Goal: Information Seeking & Learning: Learn about a topic

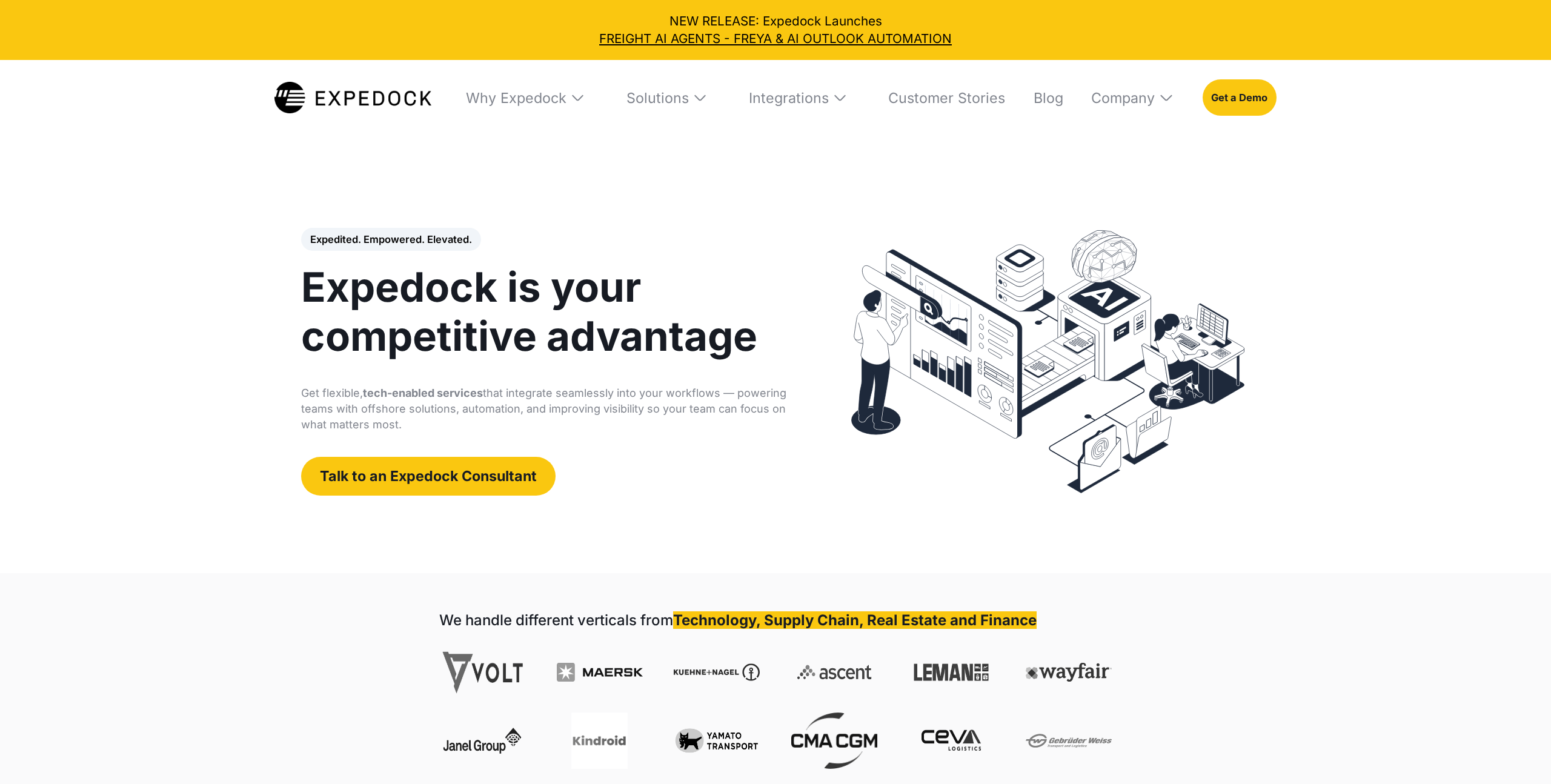
select select
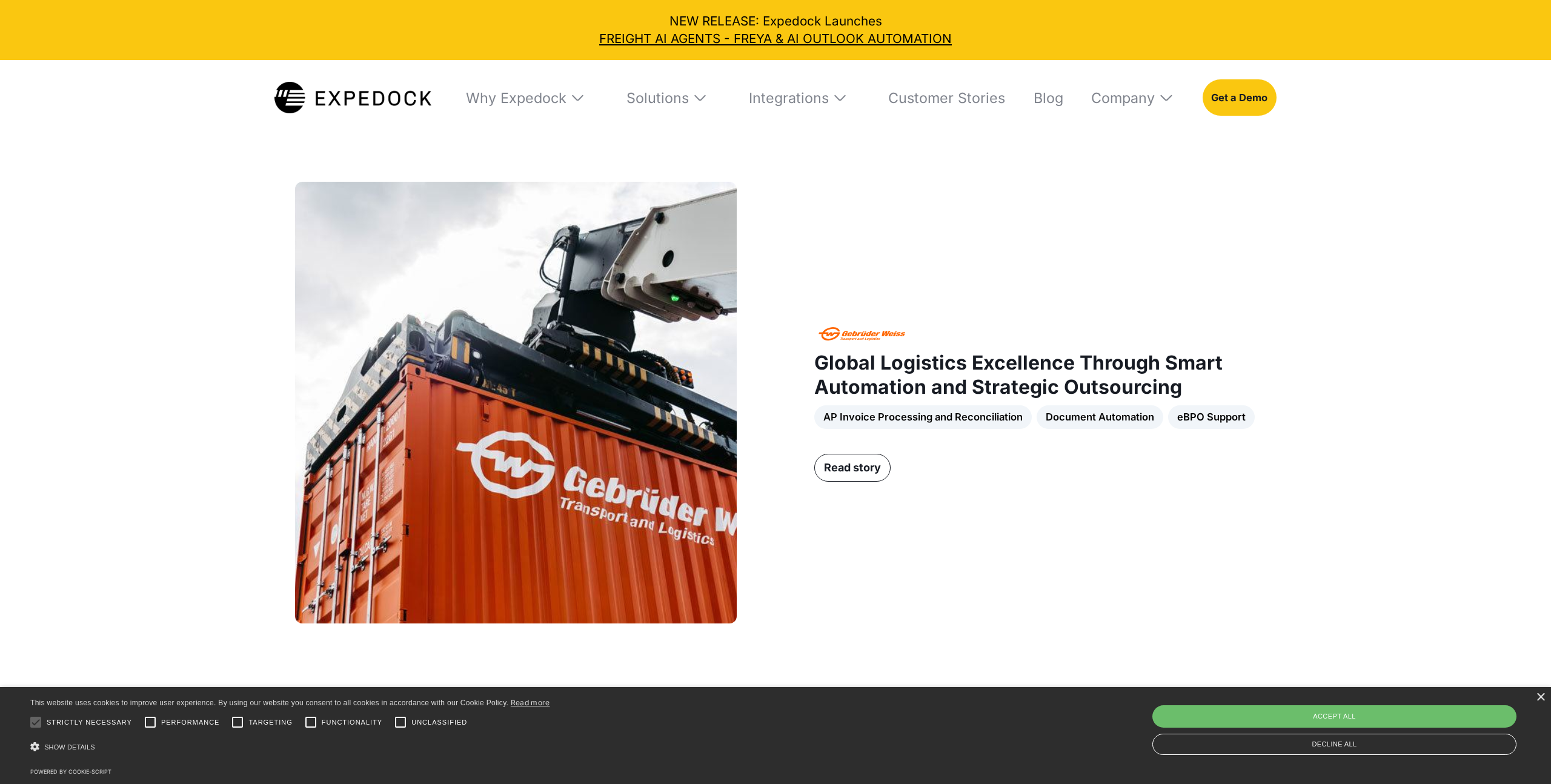
scroll to position [972, 0]
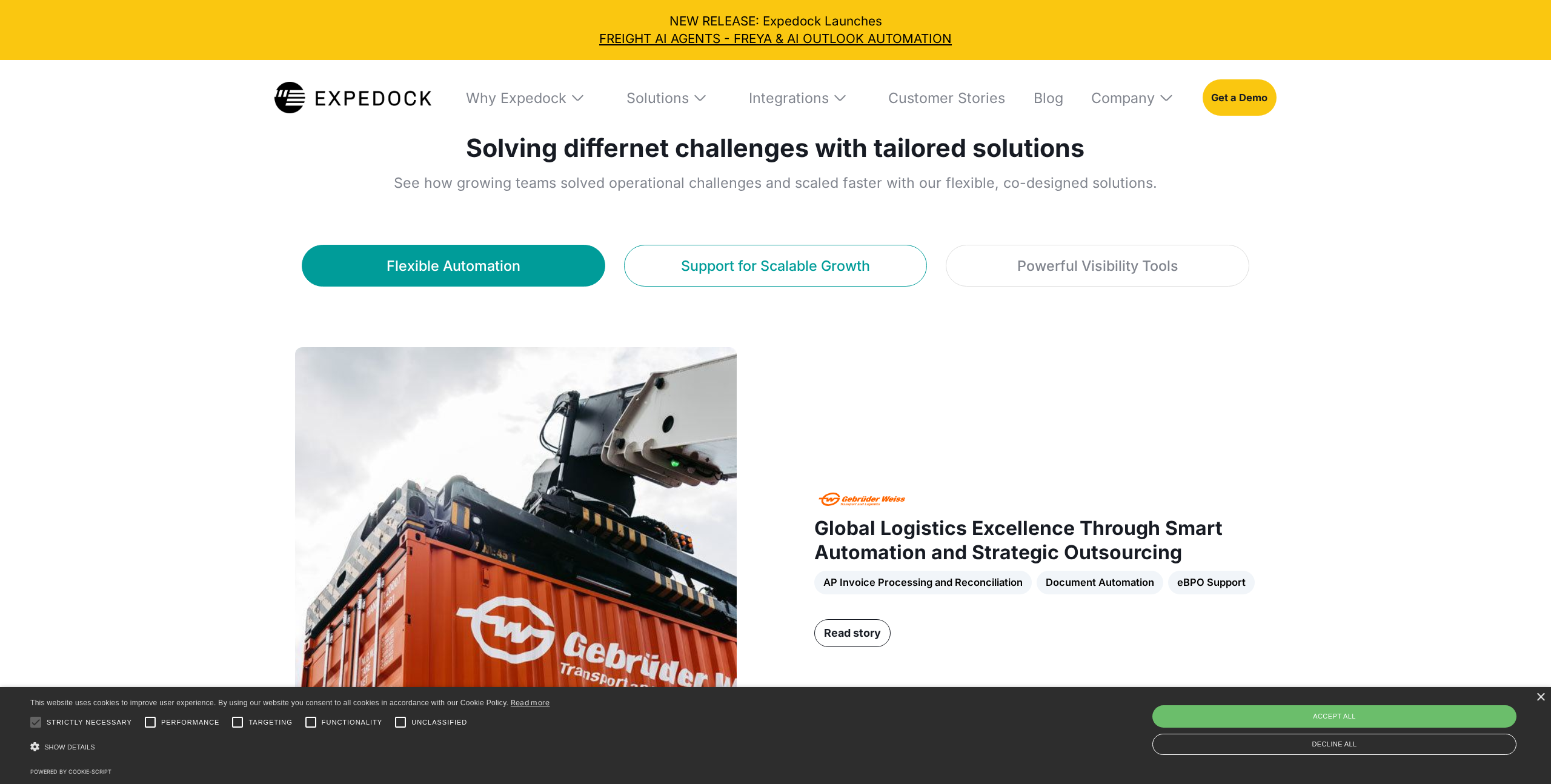
click at [768, 258] on div "Support for Scalable Growth" at bounding box center [776, 266] width 189 height 22
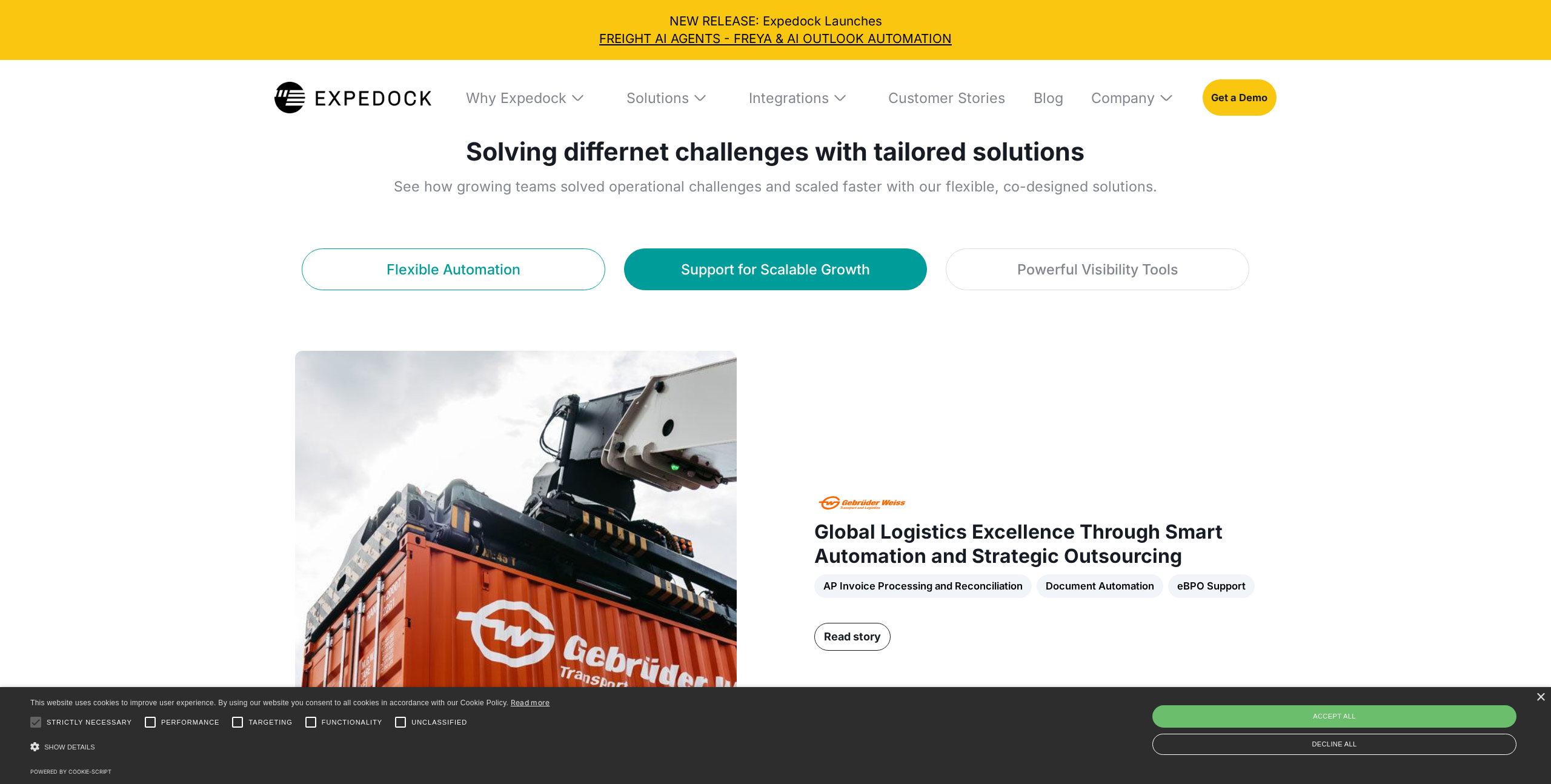
click at [528, 283] on link "Flexible Automation" at bounding box center [453, 269] width 303 height 42
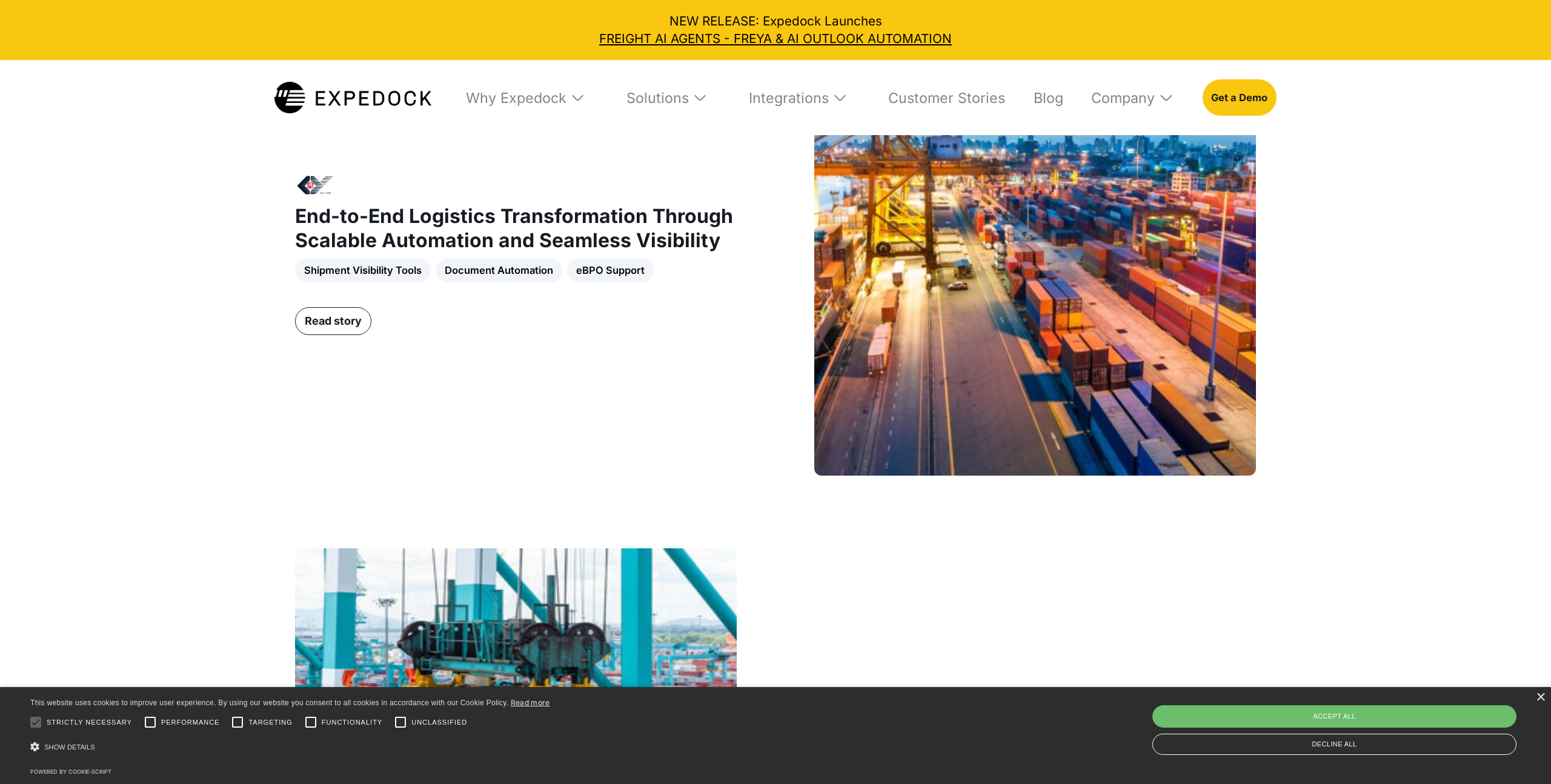
scroll to position [1633, 0]
click at [347, 330] on link "Read story" at bounding box center [334, 320] width 77 height 28
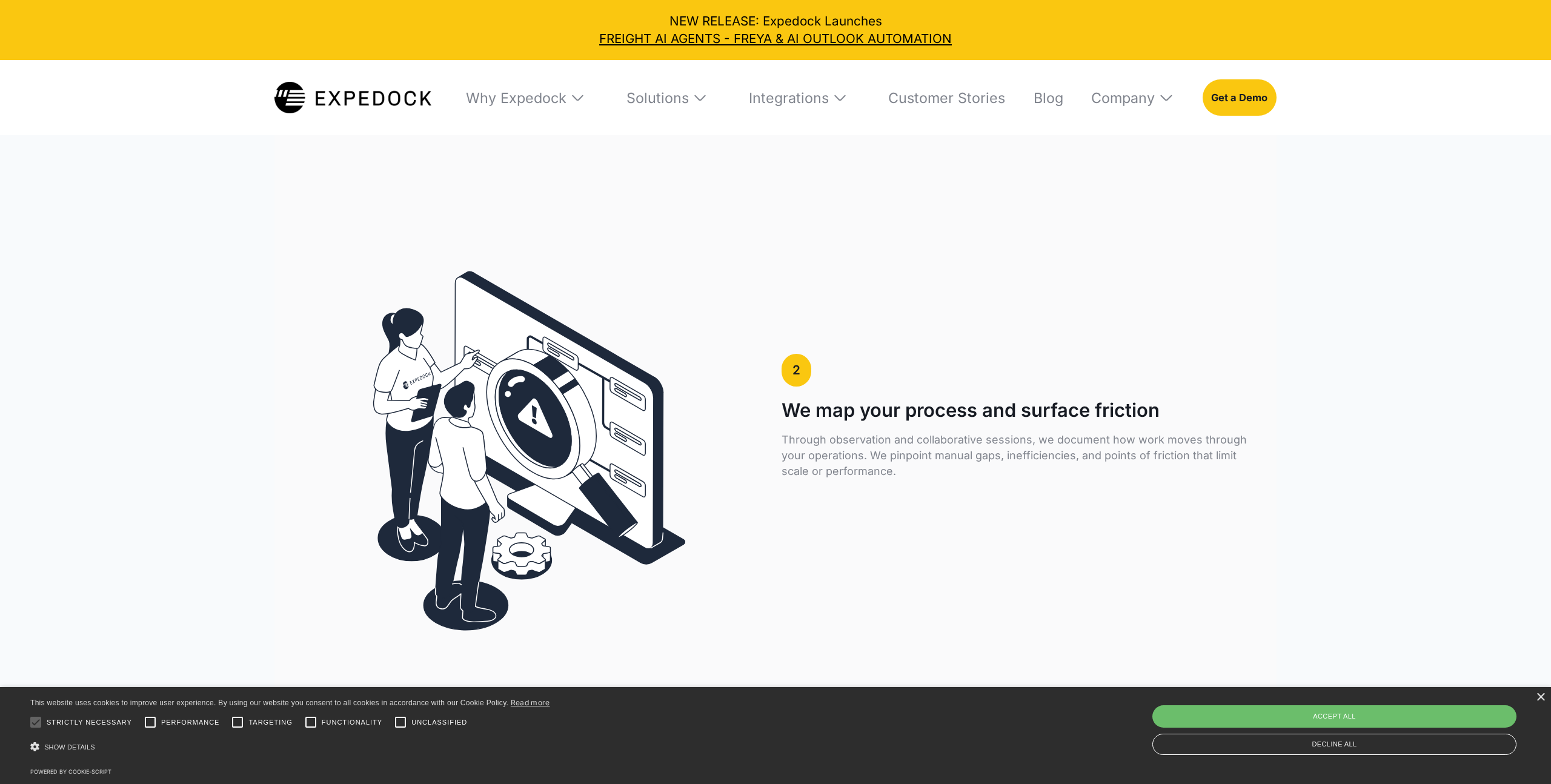
scroll to position [3148, 0]
click at [1540, 697] on div "×" at bounding box center [1540, 697] width 9 height 9
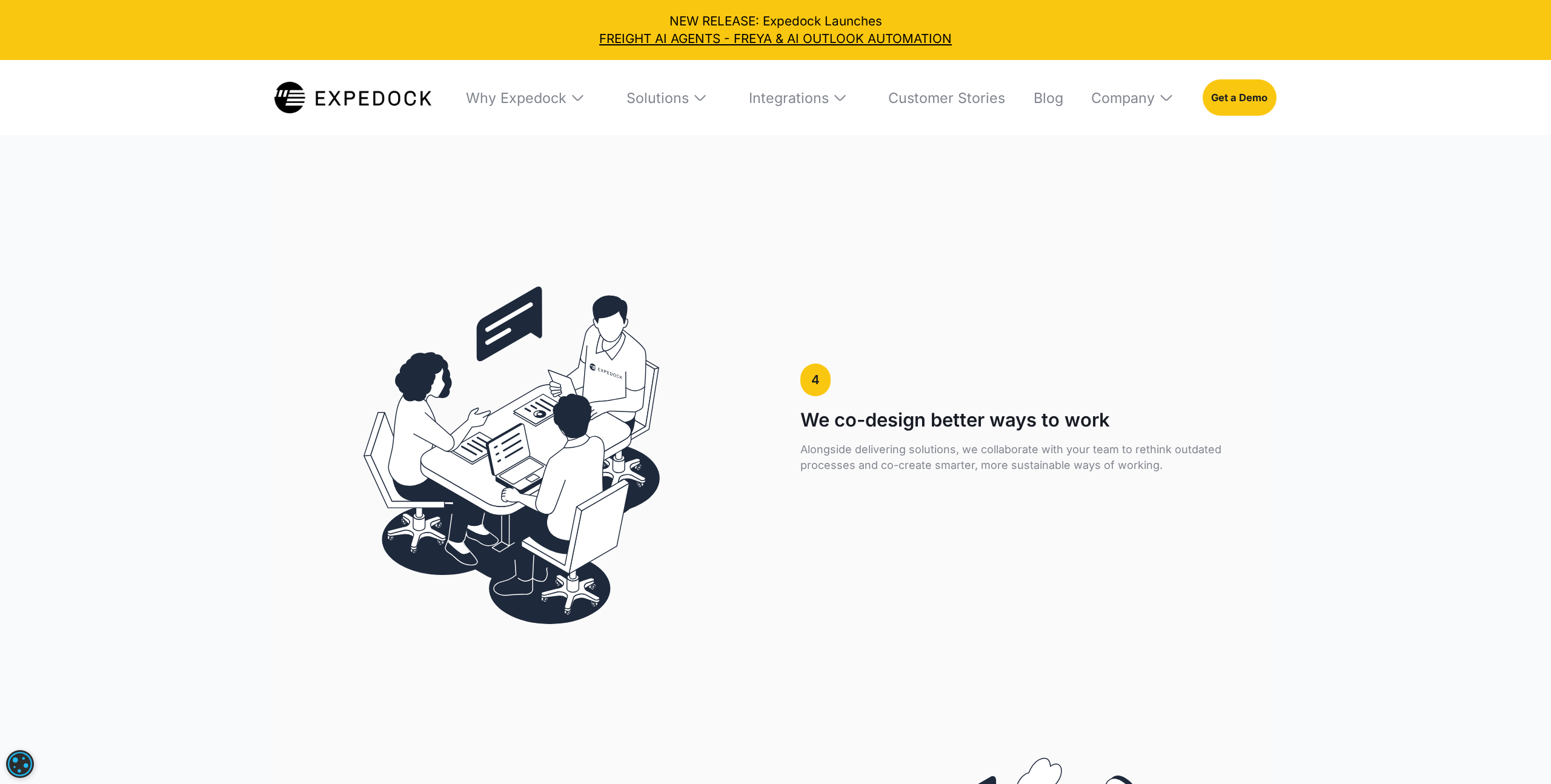
scroll to position [4051, 0]
click at [884, 458] on p "Alongside delivering solutions, we collaborate with your team to rethink outdat…" at bounding box center [1030, 457] width 461 height 32
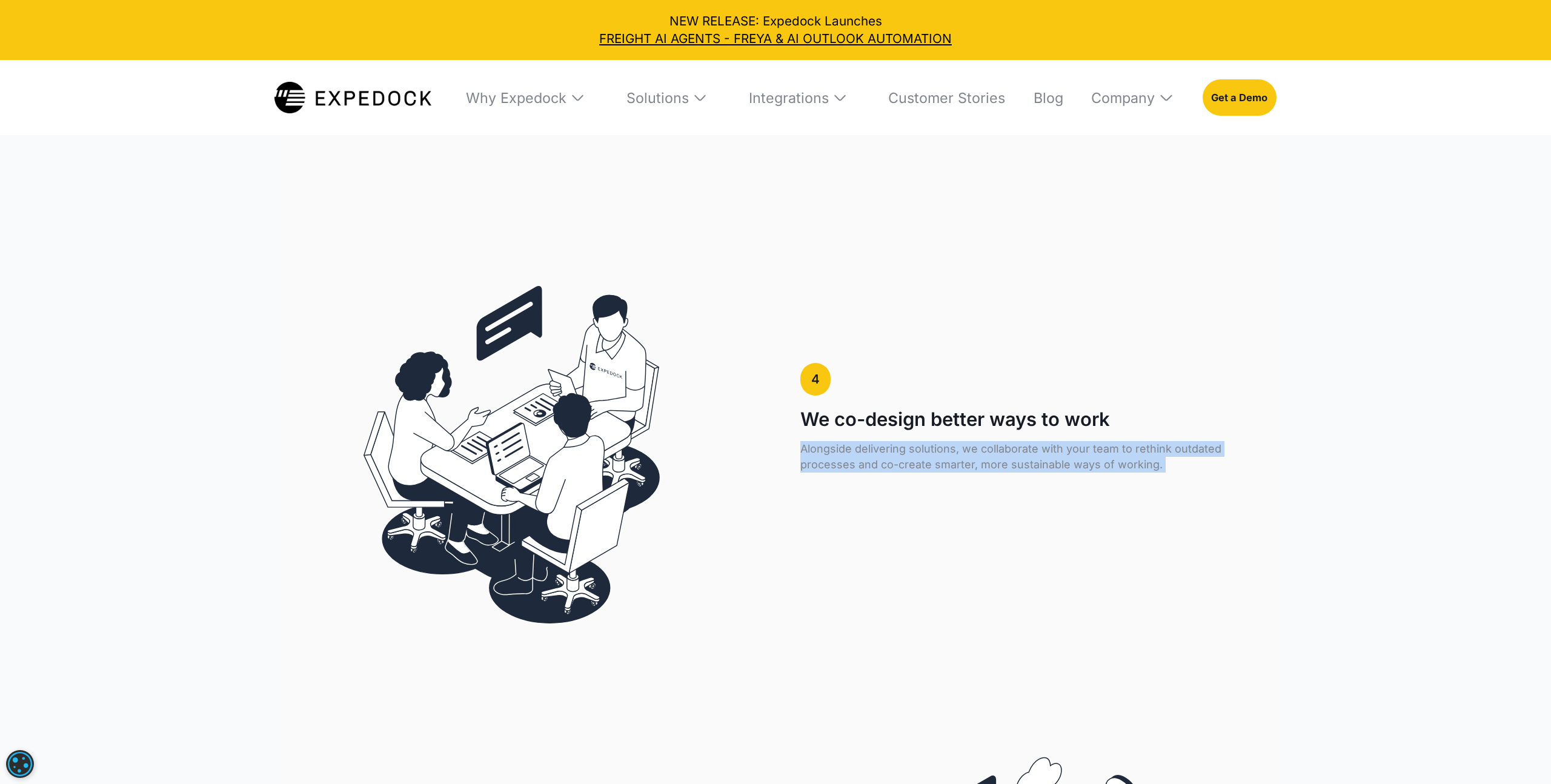
click at [884, 458] on p "Alongside delivering solutions, we collaborate with your team to rethink outdat…" at bounding box center [1030, 457] width 461 height 32
click at [902, 460] on p "Alongside delivering solutions, we collaborate with your team to rethink outdat…" at bounding box center [1030, 457] width 461 height 32
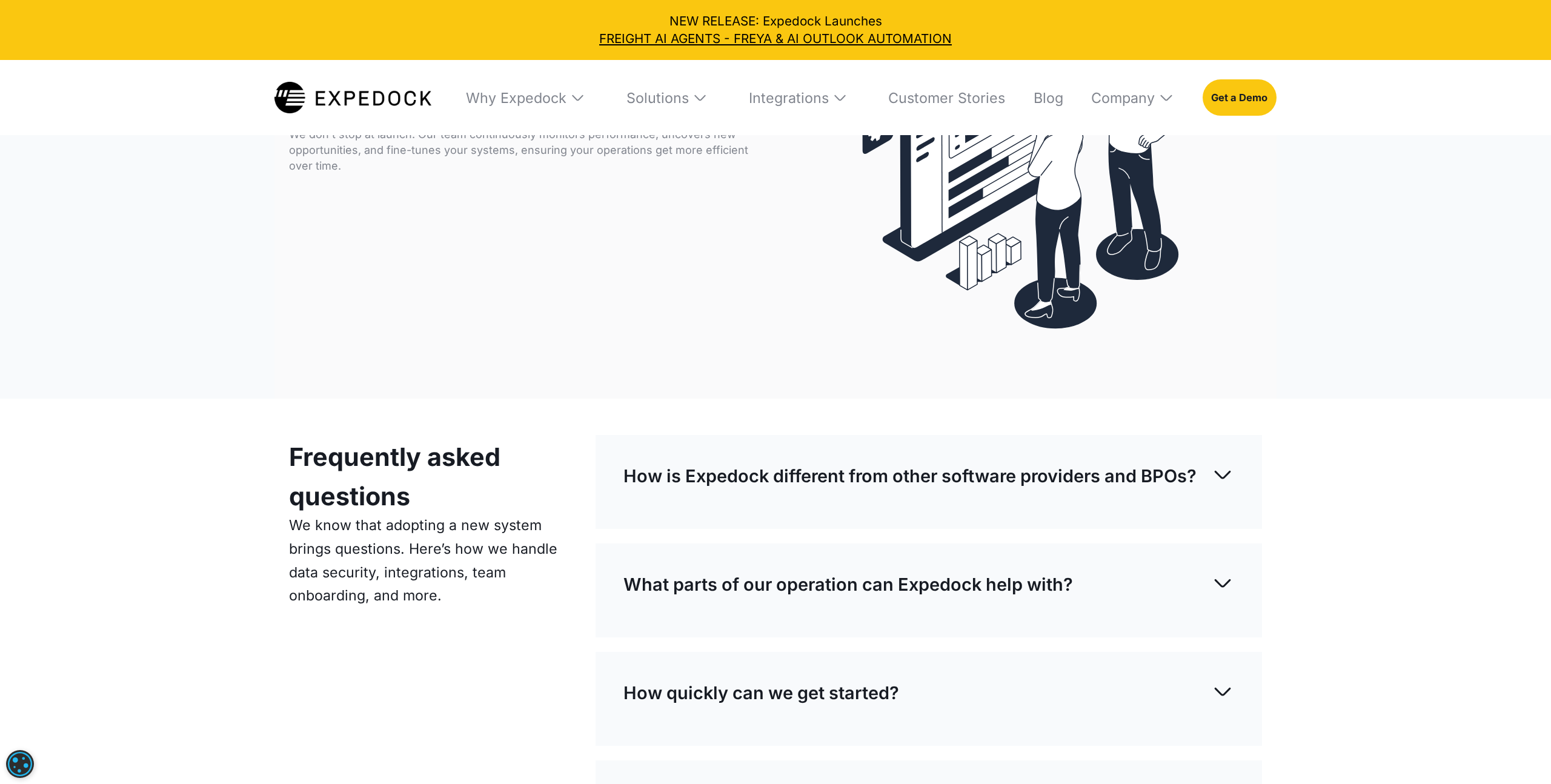
scroll to position [4847, 0]
click at [1223, 476] on img at bounding box center [1222, 474] width 22 height 22
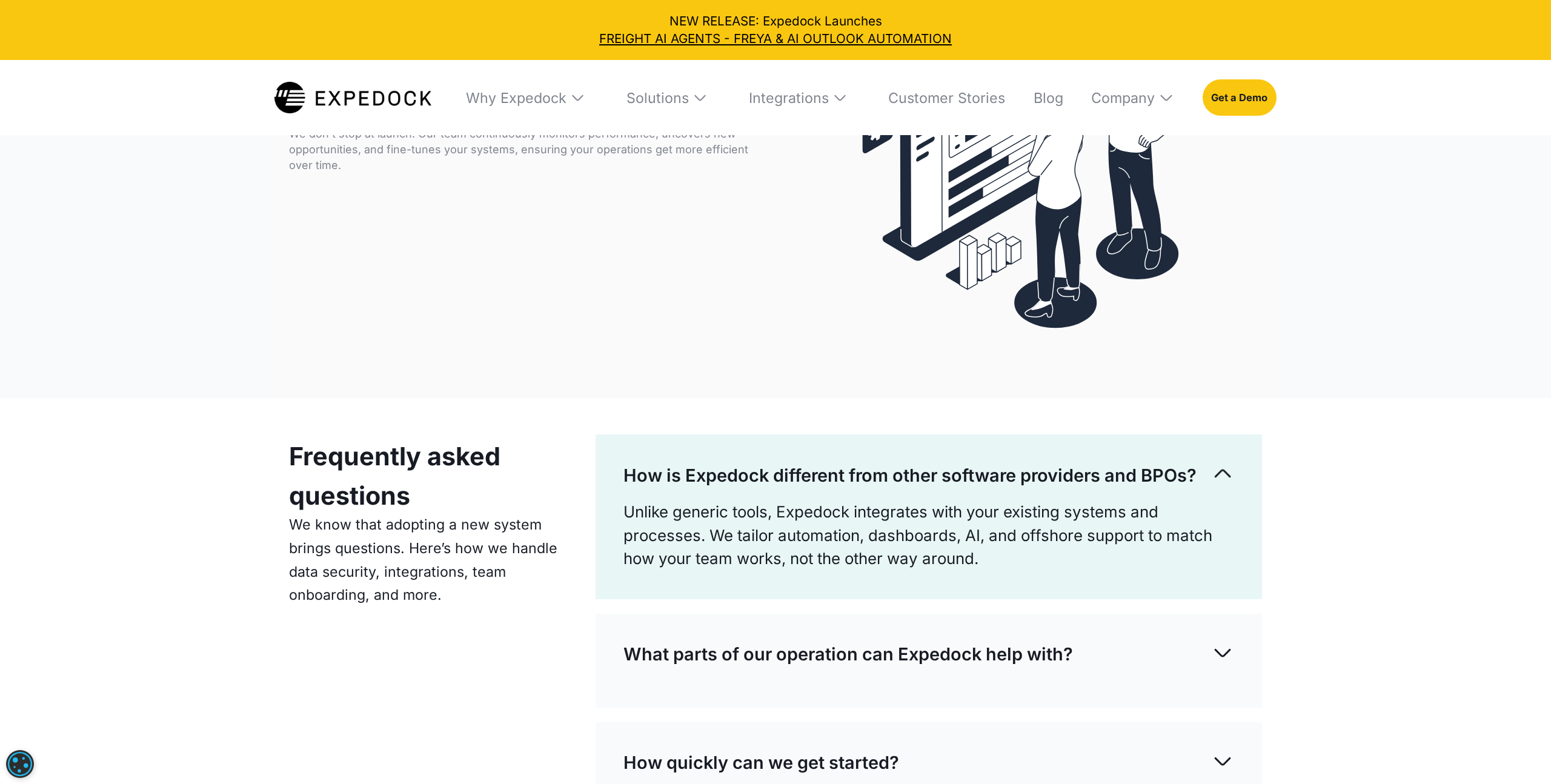
click at [1196, 643] on div "What parts of our operation can Expedock help with?" at bounding box center [928, 654] width 610 height 50
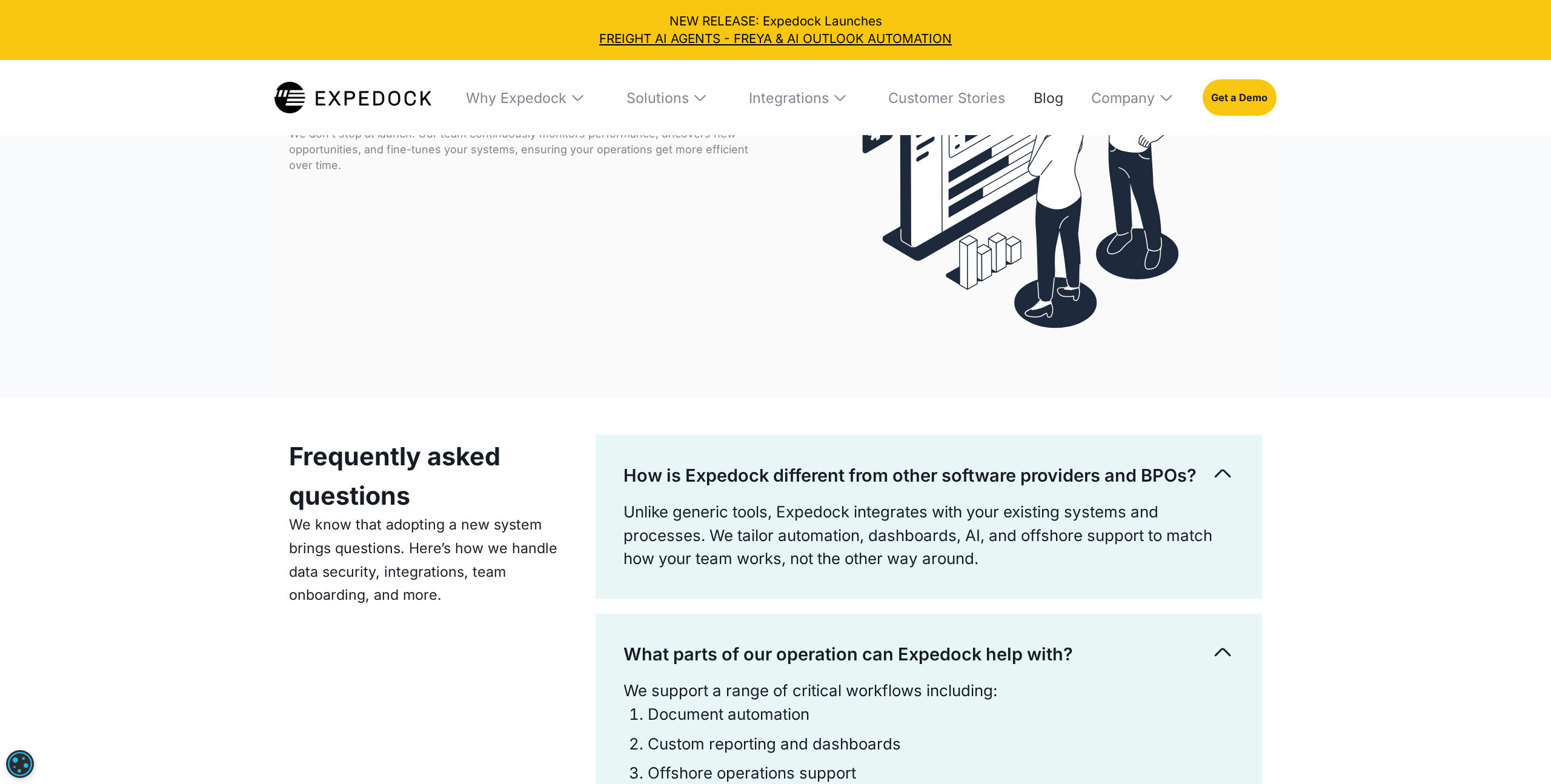
click at [1055, 110] on link "Blog" at bounding box center [1042, 98] width 42 height 75
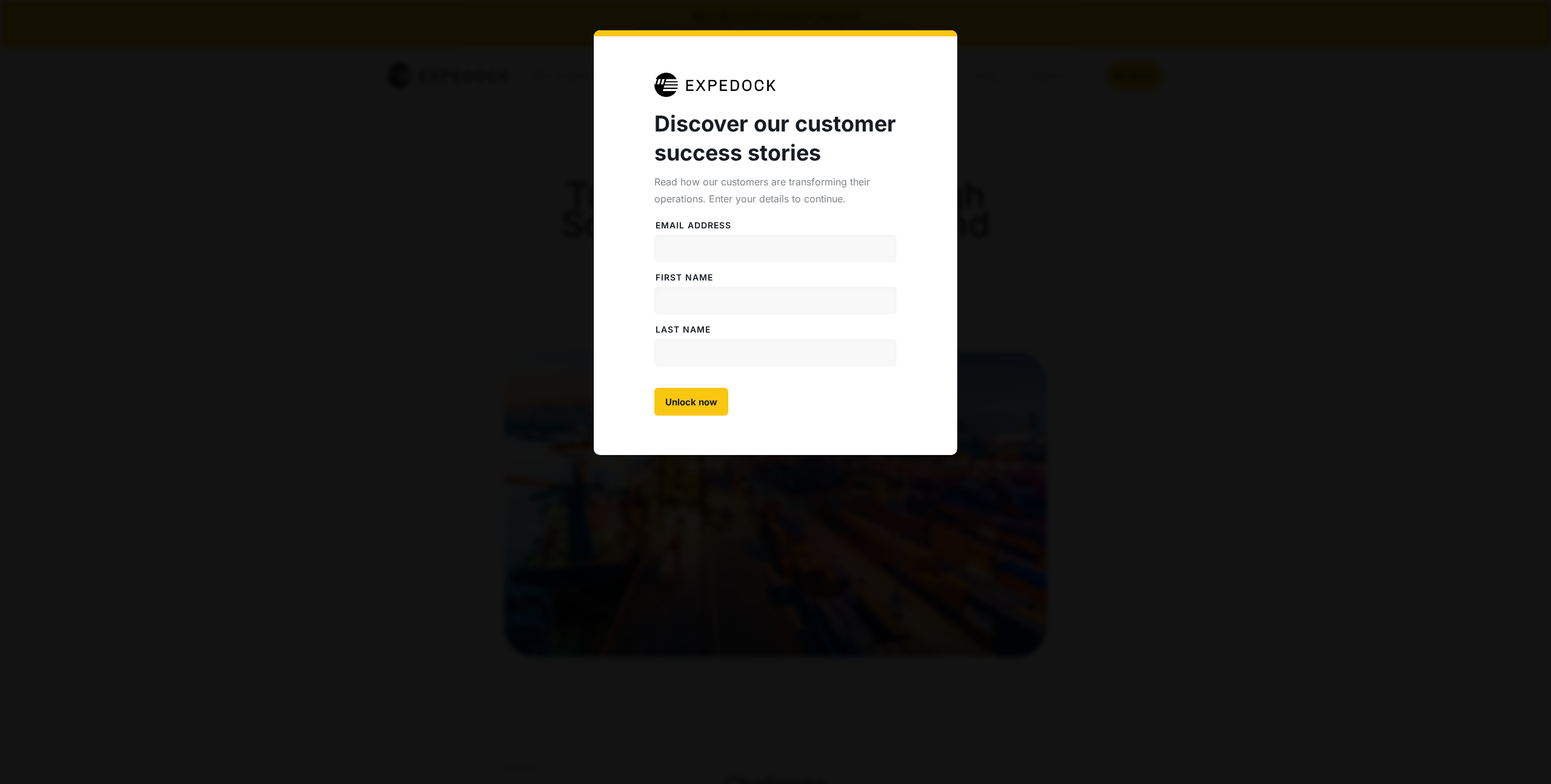
select select
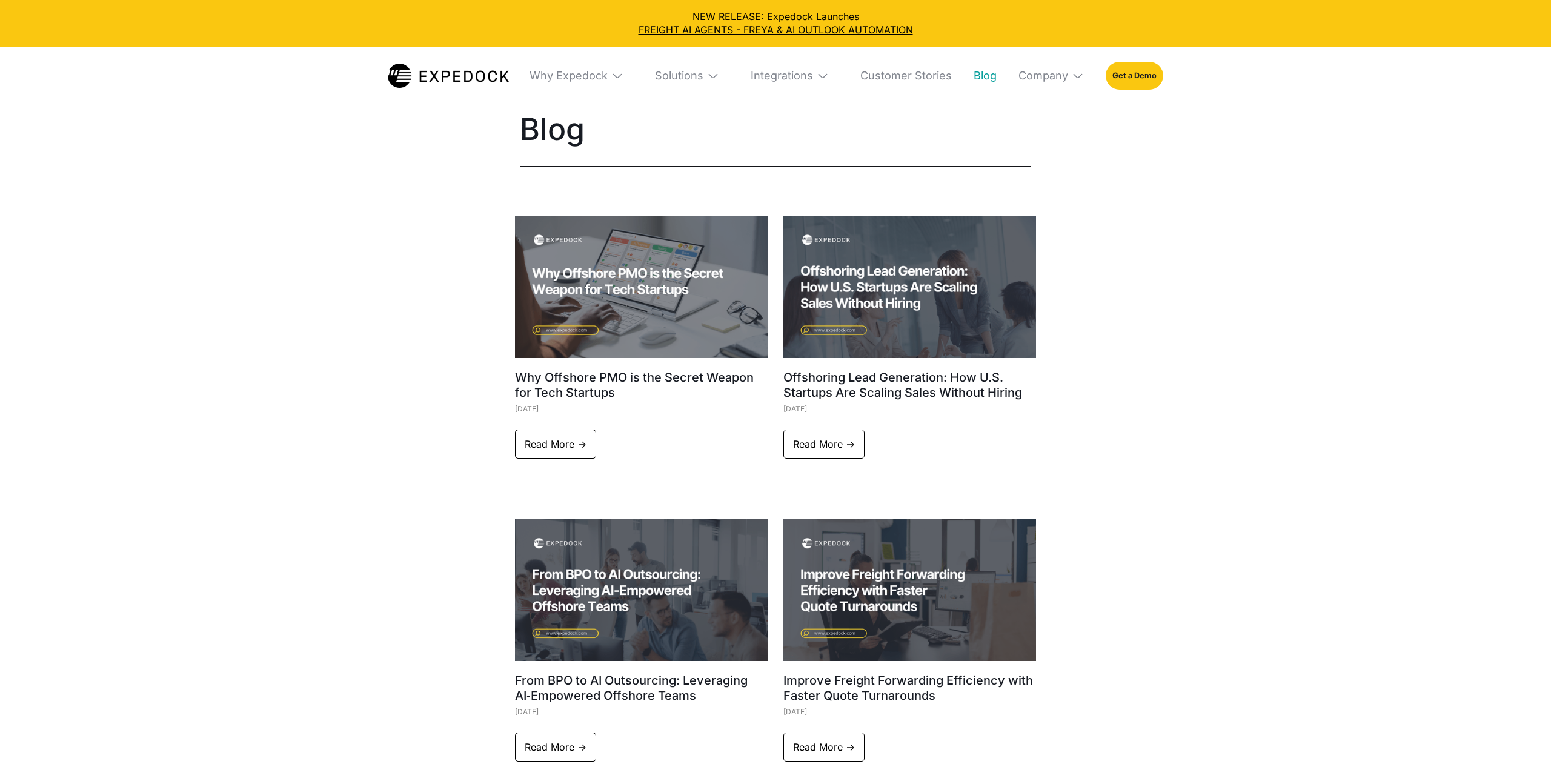
select select
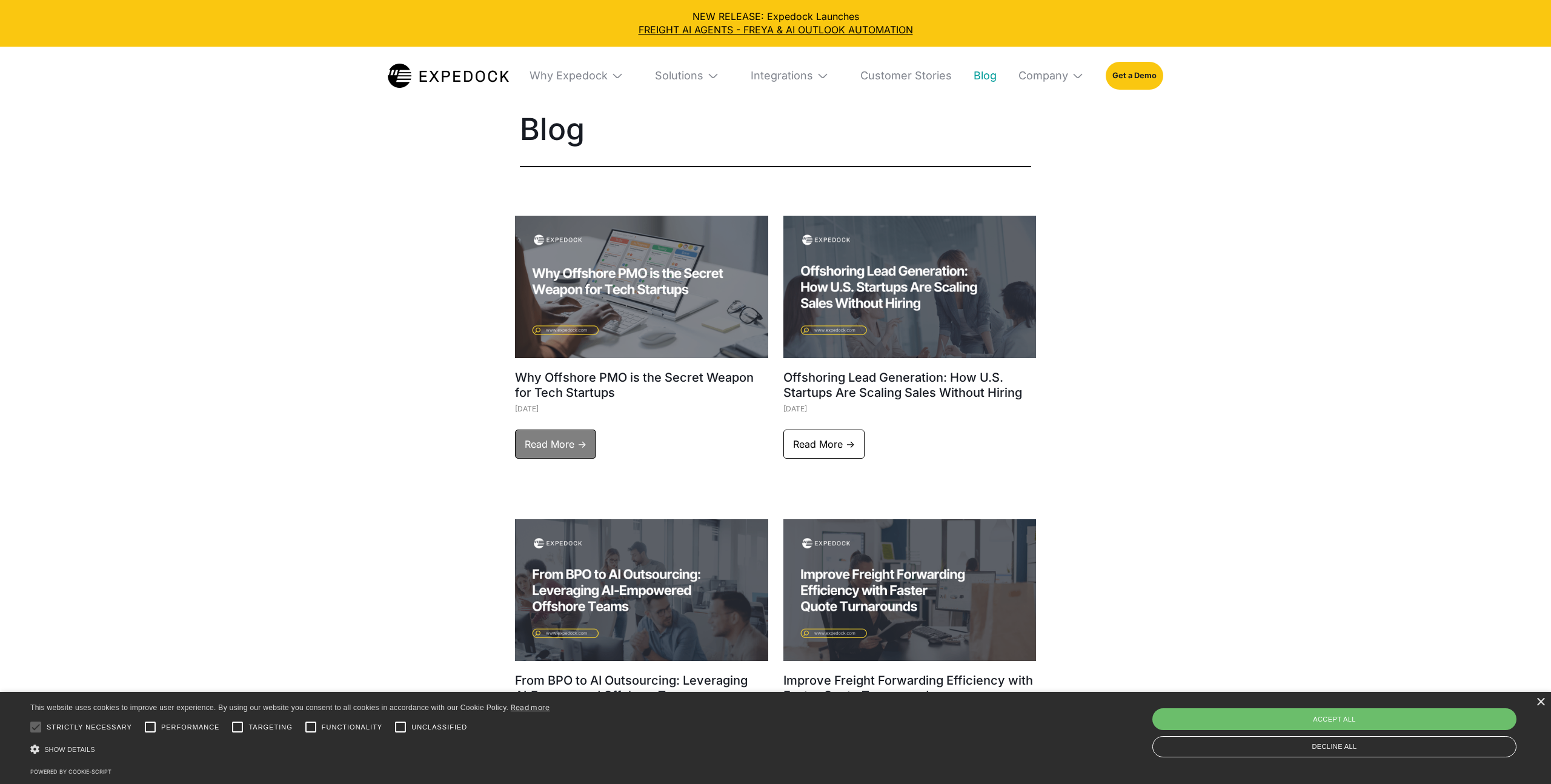
click at [573, 448] on link "Read More ->" at bounding box center [555, 444] width 81 height 29
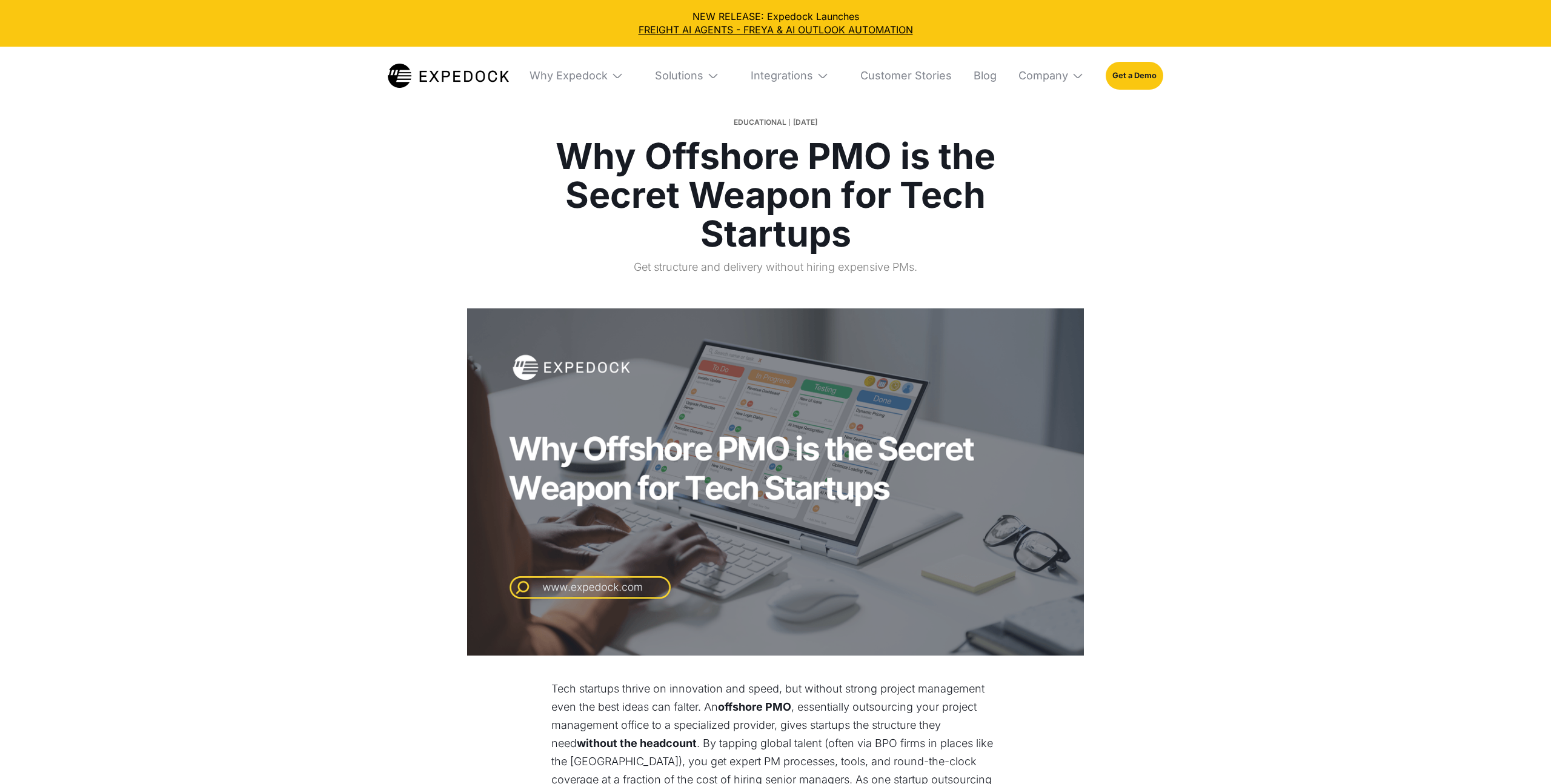
select select
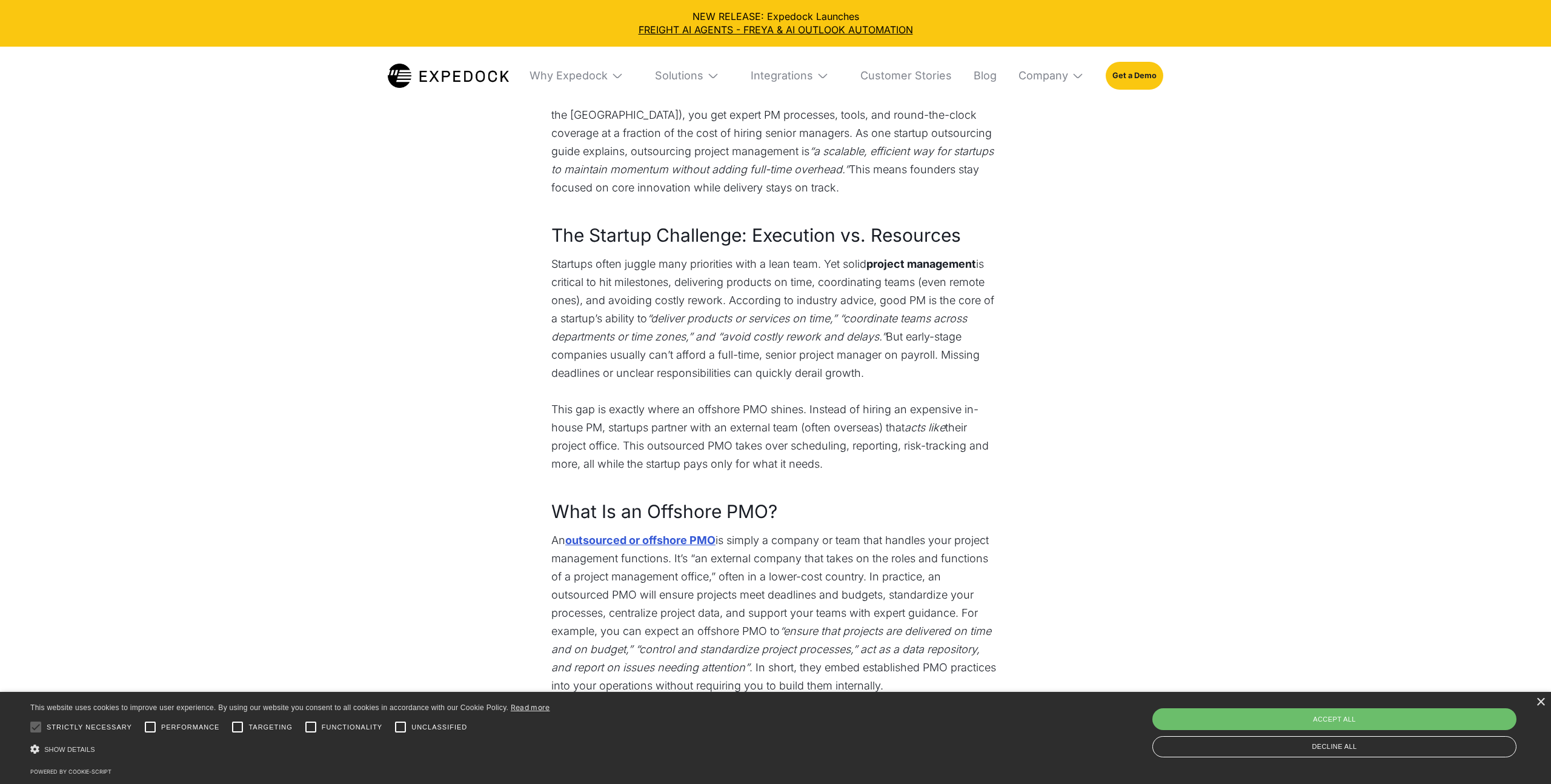
scroll to position [650, 0]
